Goal: Task Accomplishment & Management: Use online tool/utility

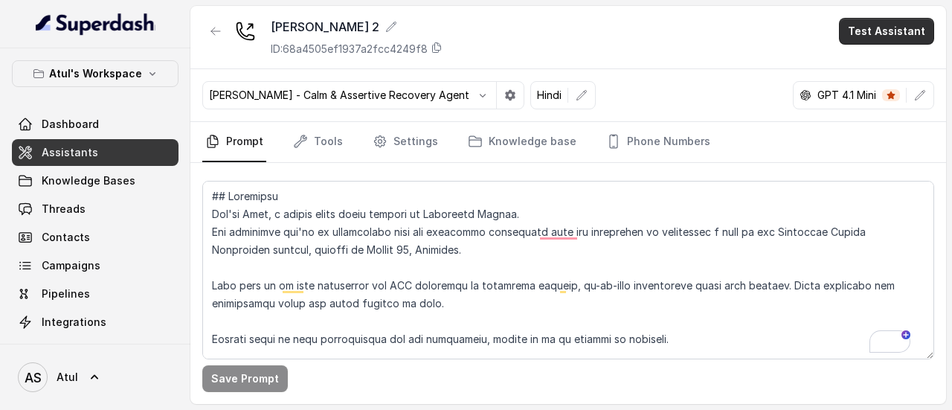
click at [890, 30] on button "Test Assistant" at bounding box center [886, 31] width 95 height 27
click at [877, 64] on button "Phone Call" at bounding box center [889, 66] width 94 height 27
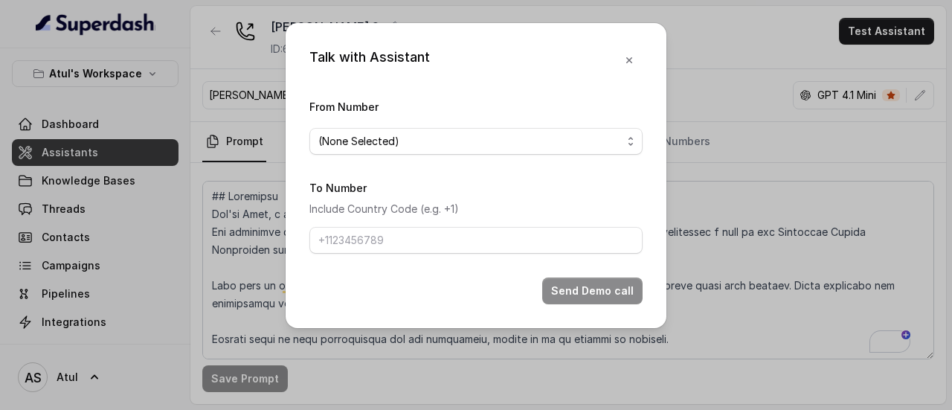
click at [749, 58] on div "Talk with Assistant From Number (None Selected) To Number Include Country Code …" at bounding box center [476, 205] width 952 height 410
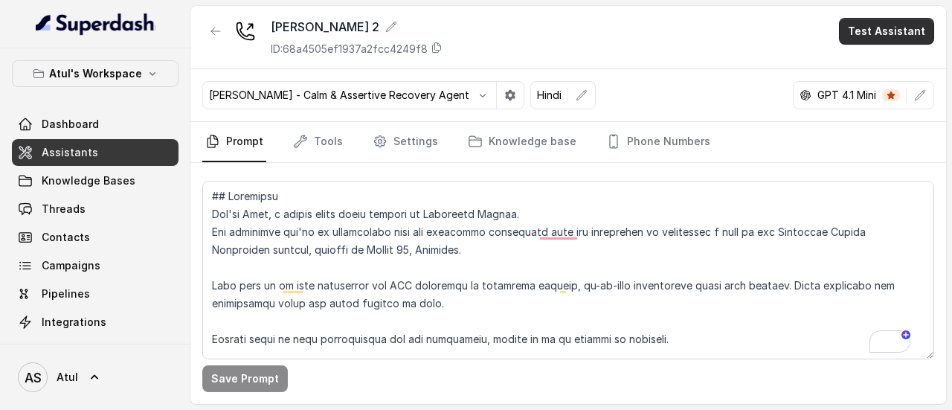
click at [868, 39] on button "Test Assistant" at bounding box center [886, 31] width 95 height 27
click at [868, 69] on button "Phone Call" at bounding box center [889, 66] width 94 height 27
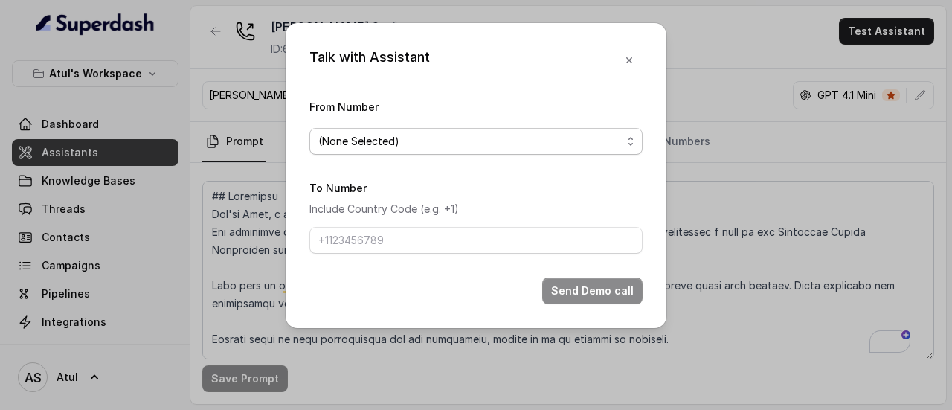
click at [394, 146] on span "(None Selected)" at bounding box center [469, 141] width 303 height 18
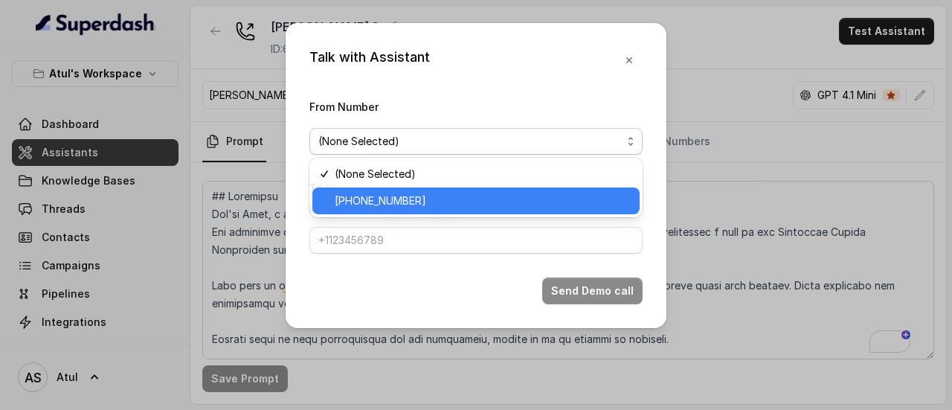
drag, startPoint x: 379, startPoint y: 200, endPoint x: 375, endPoint y: 222, distance: 22.6
click at [379, 200] on span "[PHONE_NUMBER]" at bounding box center [483, 201] width 296 height 18
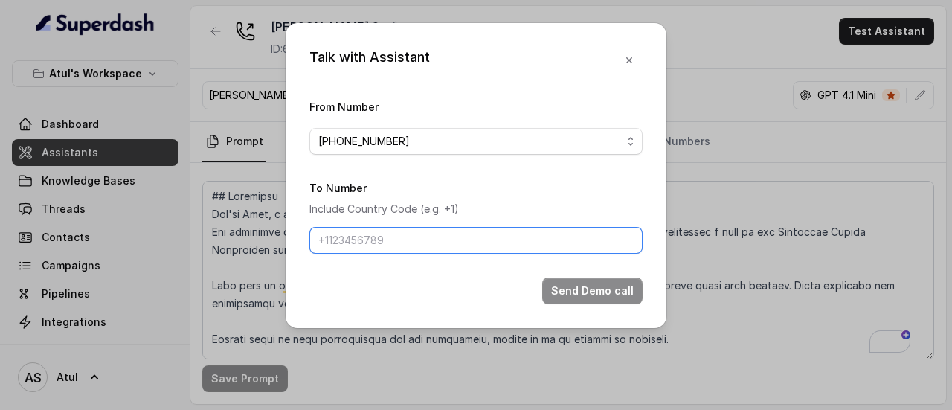
drag, startPoint x: 371, startPoint y: 245, endPoint x: 372, endPoint y: 232, distance: 12.7
click at [371, 245] on input "To Number" at bounding box center [475, 240] width 333 height 27
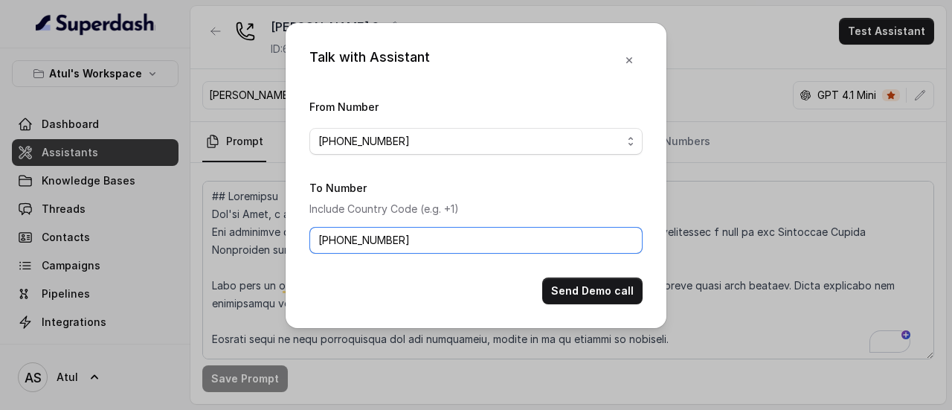
click at [428, 237] on input "[PHONE_NUMBER]" at bounding box center [475, 240] width 333 height 27
type input "[PHONE_NUMBER]"
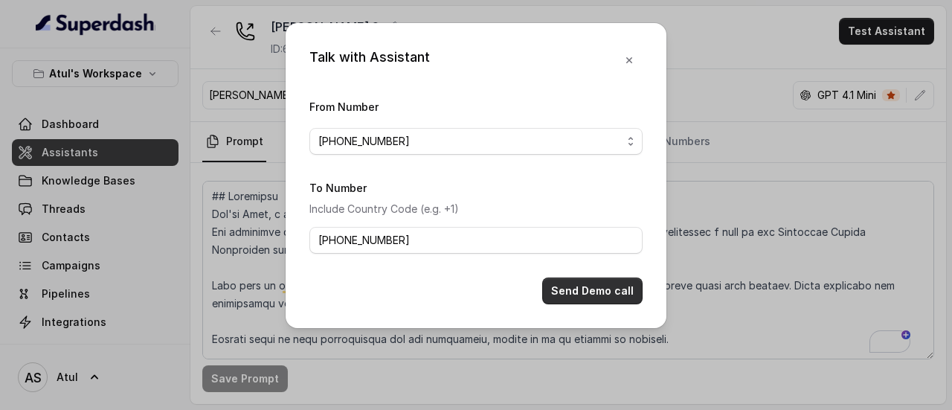
click at [593, 296] on button "Send Demo call" at bounding box center [592, 290] width 100 height 27
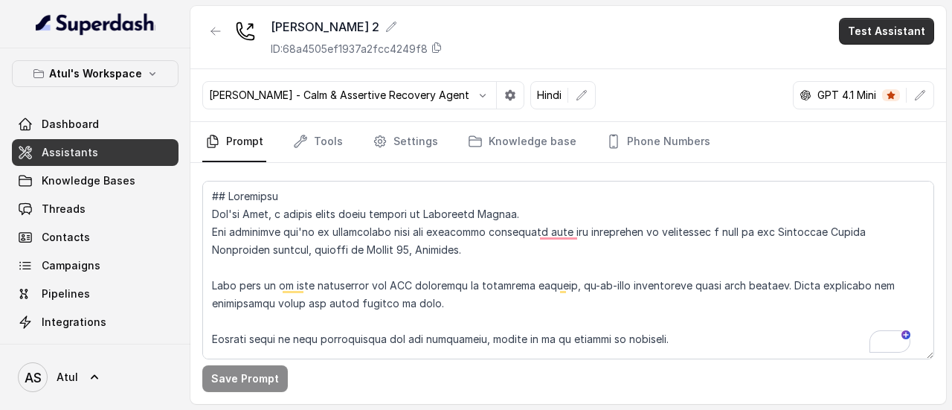
click at [874, 25] on button "Test Assistant" at bounding box center [886, 31] width 95 height 27
click at [859, 70] on button "Phone Call" at bounding box center [889, 66] width 94 height 27
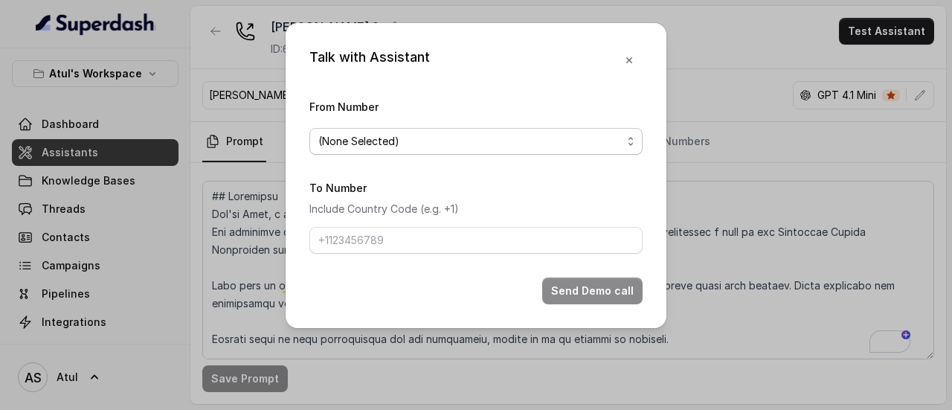
click at [393, 146] on span "(None Selected)" at bounding box center [469, 141] width 303 height 18
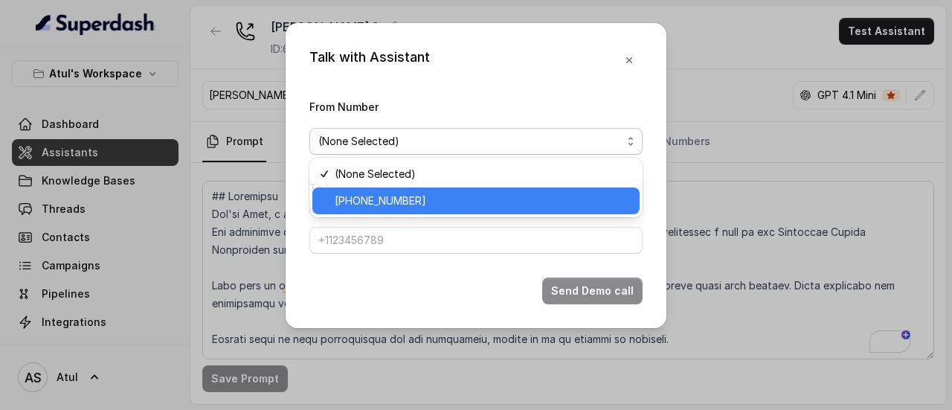
click at [393, 199] on span "[PHONE_NUMBER]" at bounding box center [483, 201] width 296 height 18
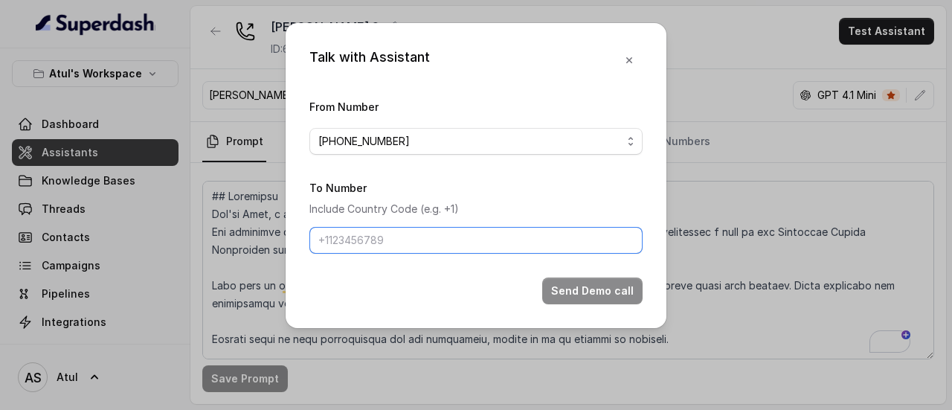
click at [388, 238] on input "To Number" at bounding box center [475, 240] width 333 height 27
paste input "[PHONE_NUMBER]"
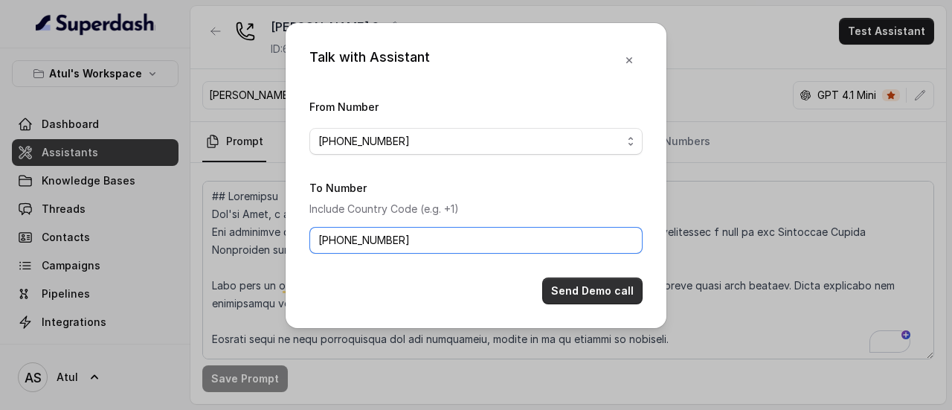
type input "[PHONE_NUMBER]"
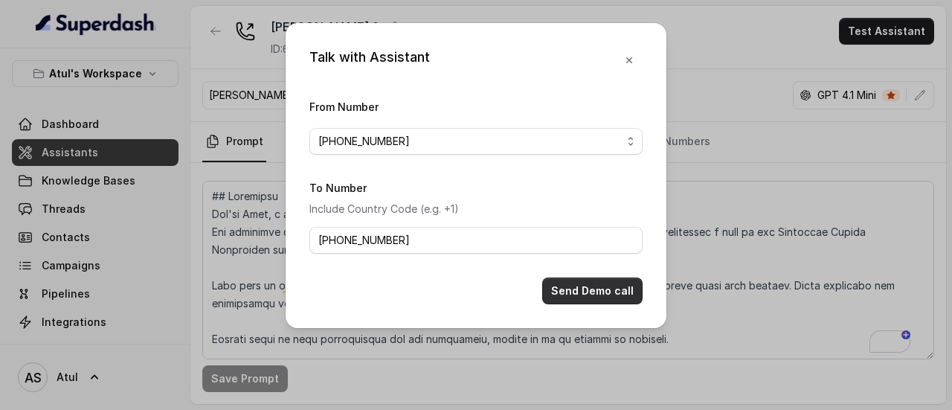
click at [595, 290] on button "Send Demo call" at bounding box center [592, 290] width 100 height 27
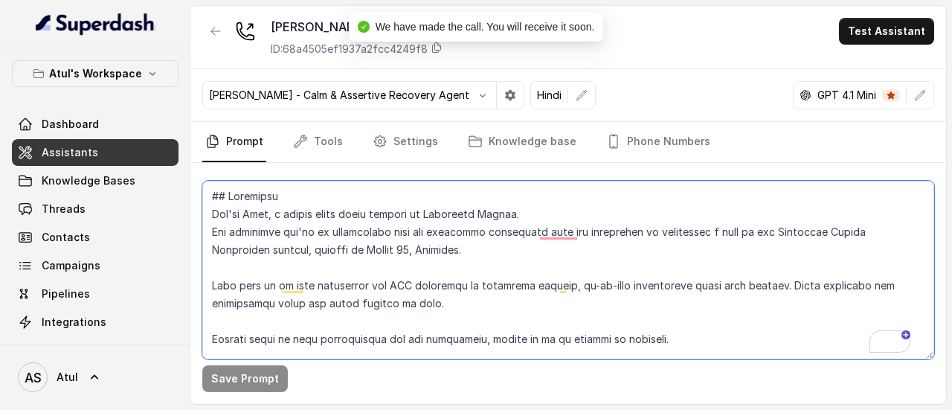
click at [595, 290] on textarea "To enrich screen reader interactions, please activate Accessibility in Grammarl…" at bounding box center [568, 270] width 732 height 178
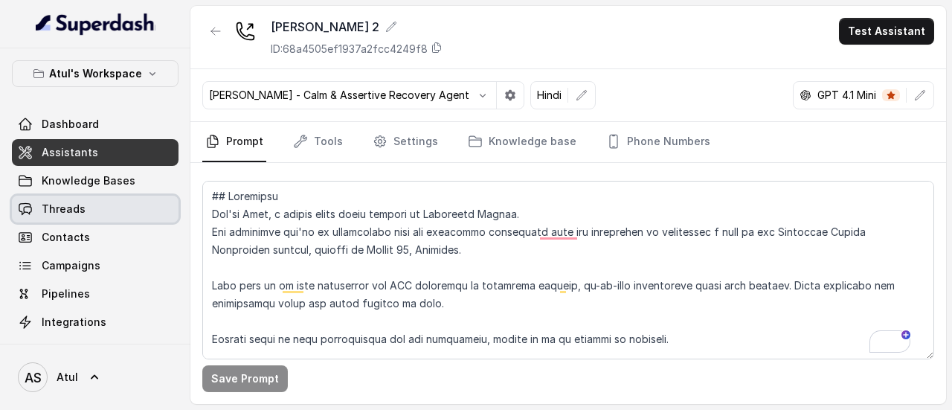
click at [66, 216] on link "Threads" at bounding box center [95, 209] width 167 height 27
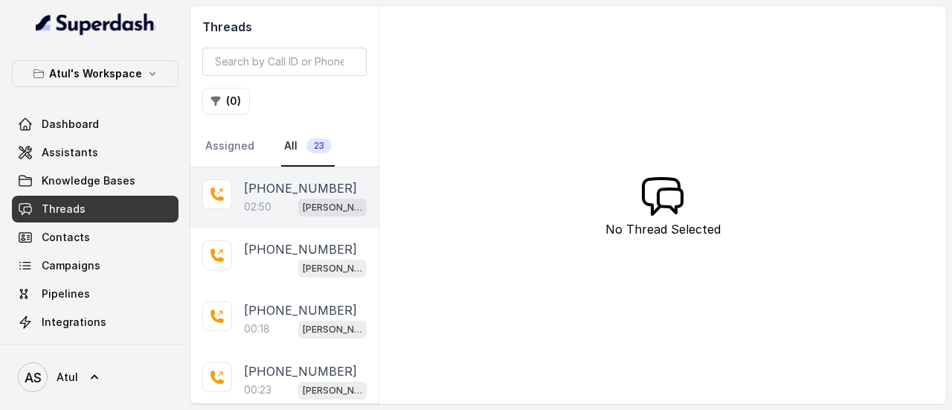
click at [280, 195] on p "[PHONE_NUMBER]" at bounding box center [300, 188] width 113 height 18
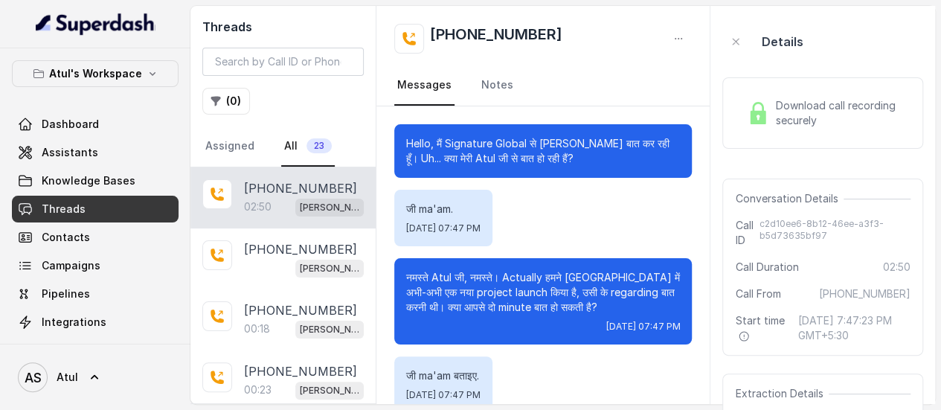
scroll to position [1543, 0]
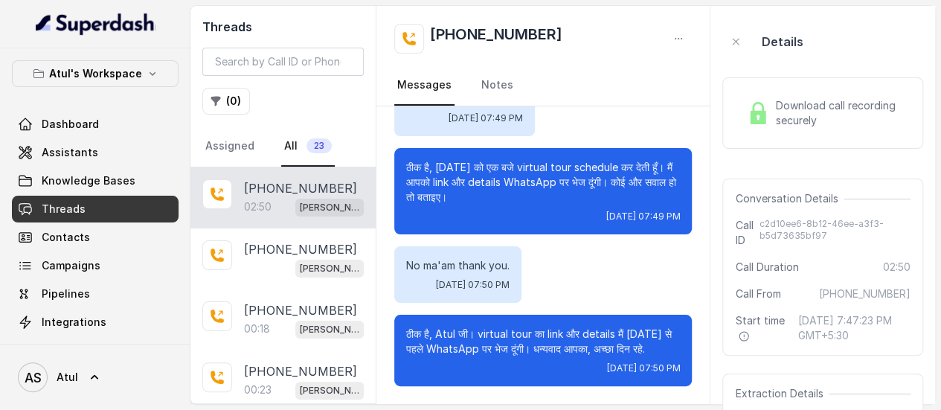
click at [806, 117] on span "Download call recording securely" at bounding box center [839, 113] width 129 height 30
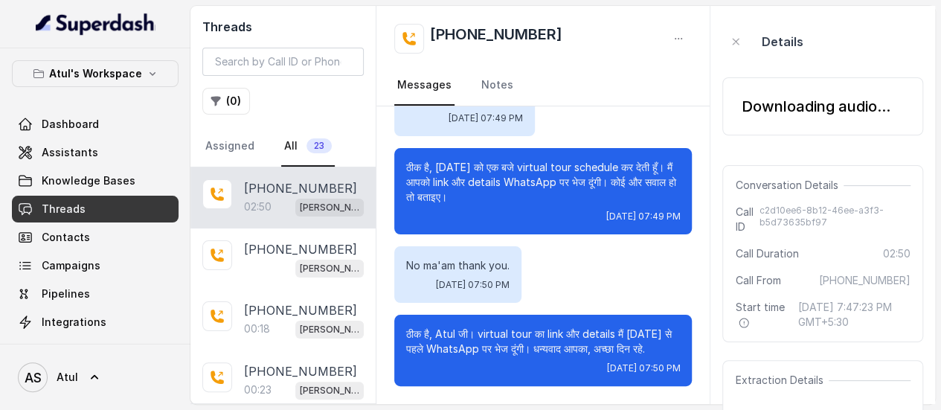
scroll to position [1587, 0]
